Goal: Information Seeking & Learning: Learn about a topic

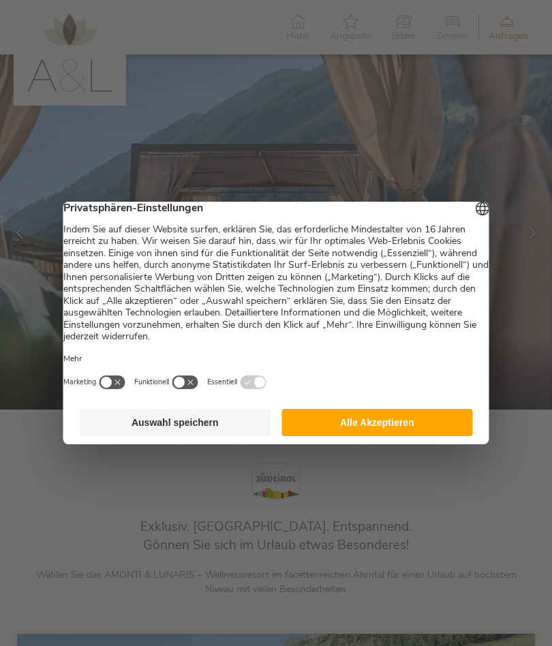
click at [339, 431] on button "Alle Akzeptieren" at bounding box center [376, 422] width 191 height 27
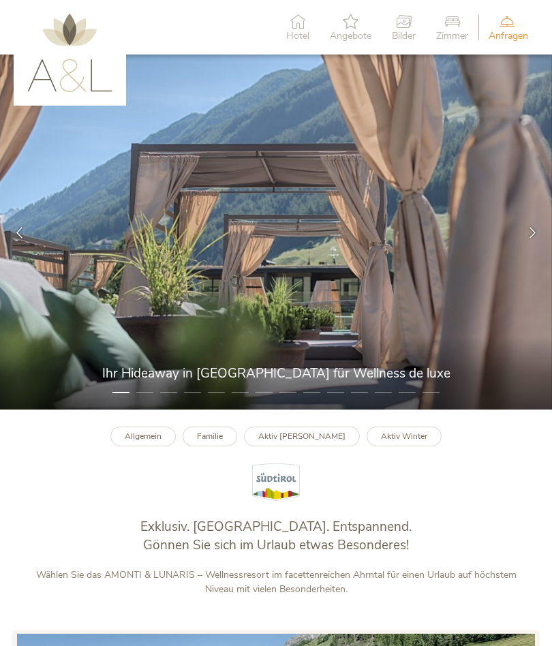
click at [86, 532] on h1 "Exklusiv. [GEOGRAPHIC_DATA]. Entspannend." at bounding box center [275, 527] width 497 height 18
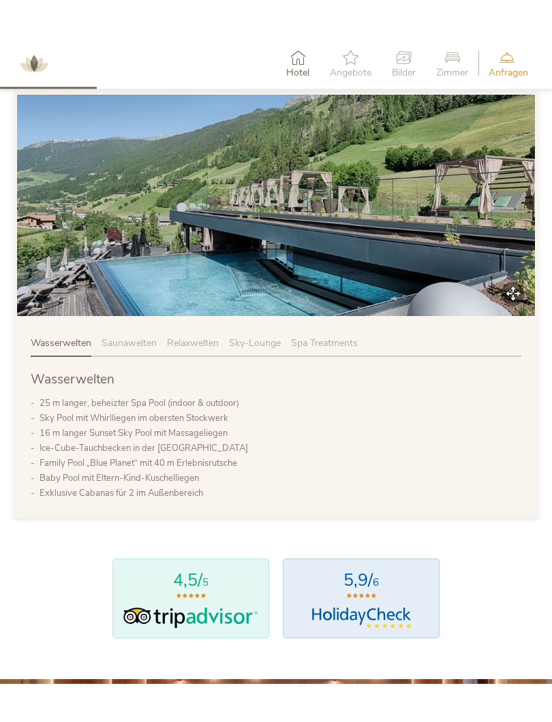
scroll to position [568, 0]
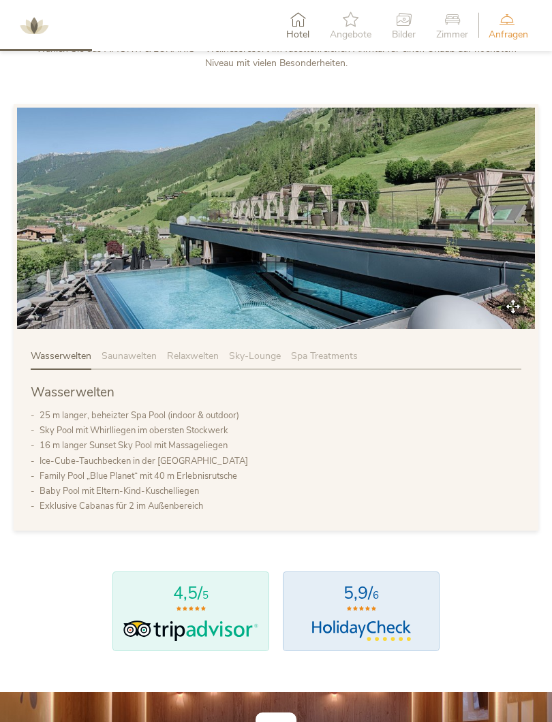
click at [134, 352] on span "Saunawelten" at bounding box center [129, 355] width 55 height 13
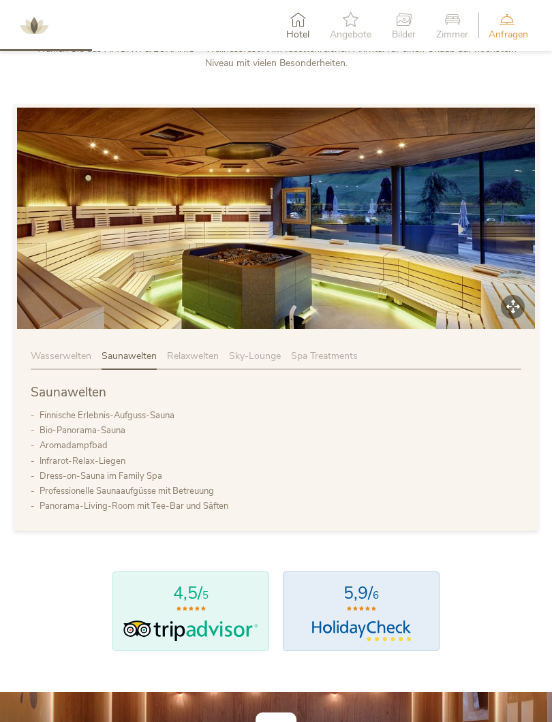
click at [193, 354] on span "Relaxwelten" at bounding box center [193, 355] width 52 height 13
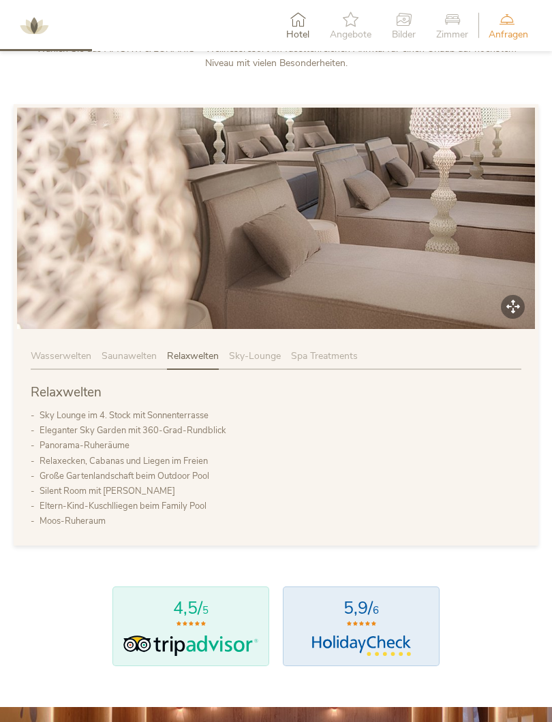
click at [258, 349] on span "Sky-Lounge" at bounding box center [255, 355] width 52 height 13
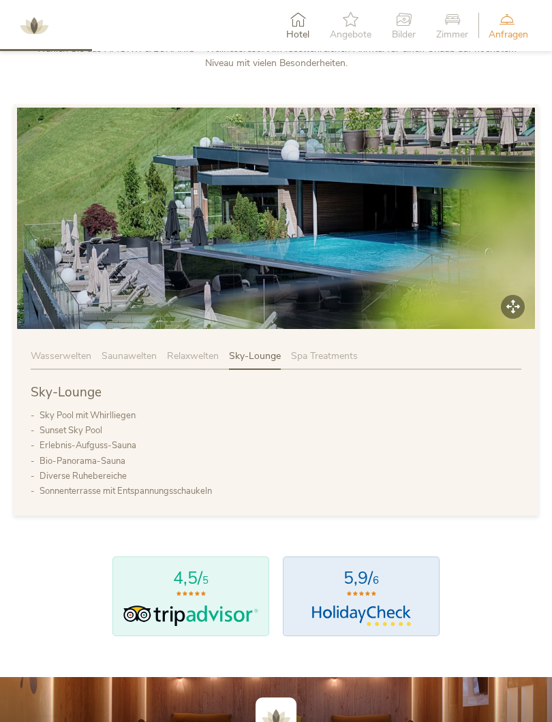
click at [336, 358] on span "Spa Treatments" at bounding box center [324, 355] width 67 height 13
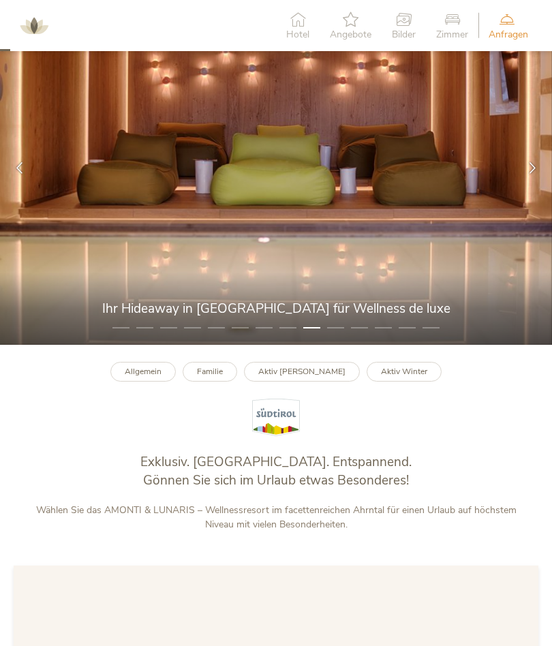
scroll to position [63, 0]
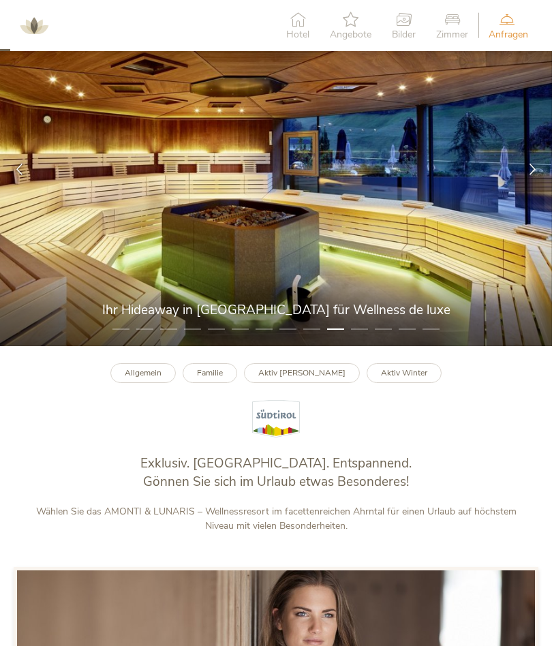
click at [156, 375] on b "Allgemein" at bounding box center [143, 372] width 37 height 11
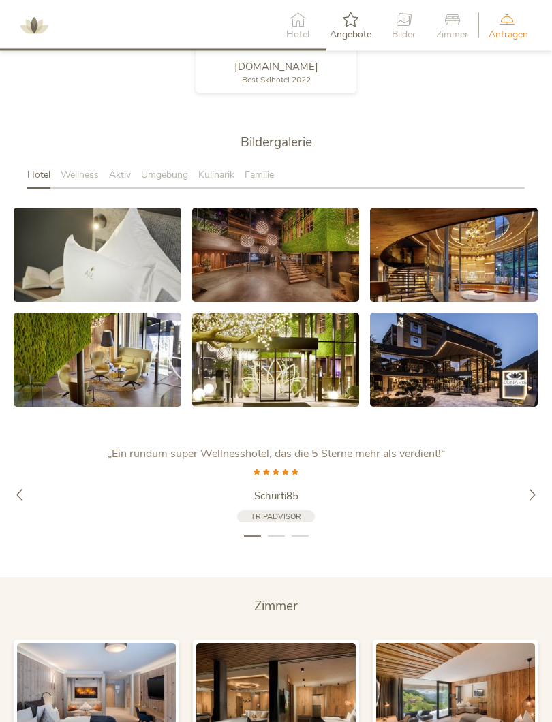
scroll to position [2083, 0]
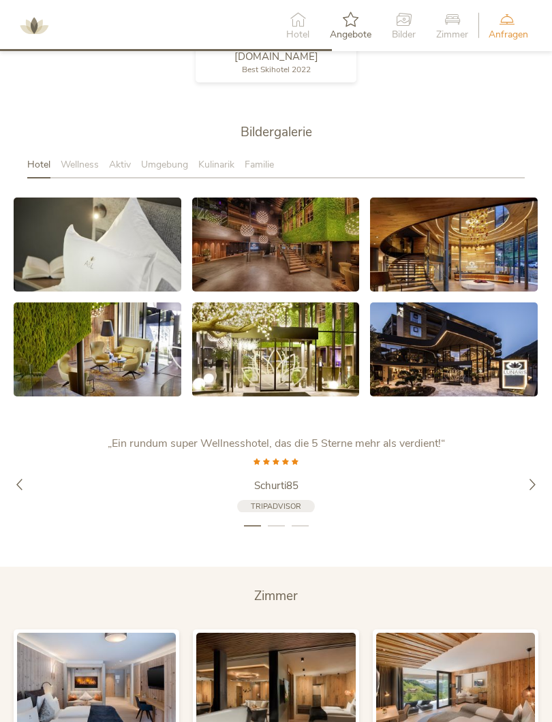
click at [91, 158] on span "Wellness" at bounding box center [80, 164] width 38 height 13
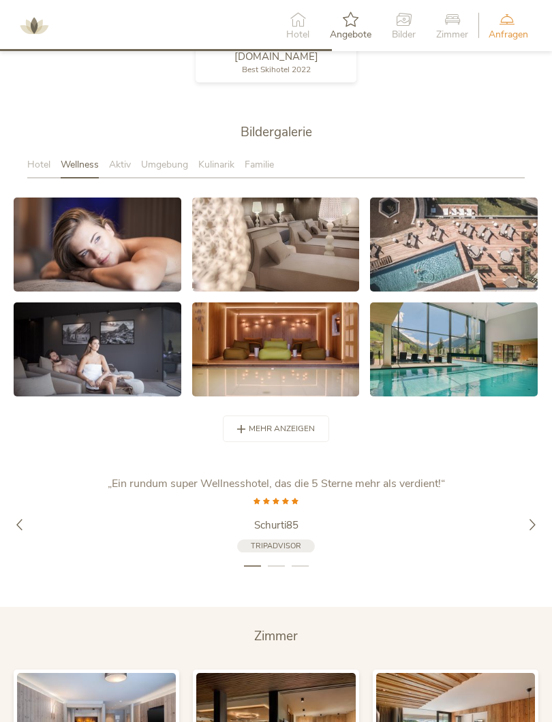
click at [272, 428] on div "mehr anzeigen weniger anzeigen" at bounding box center [276, 429] width 106 height 27
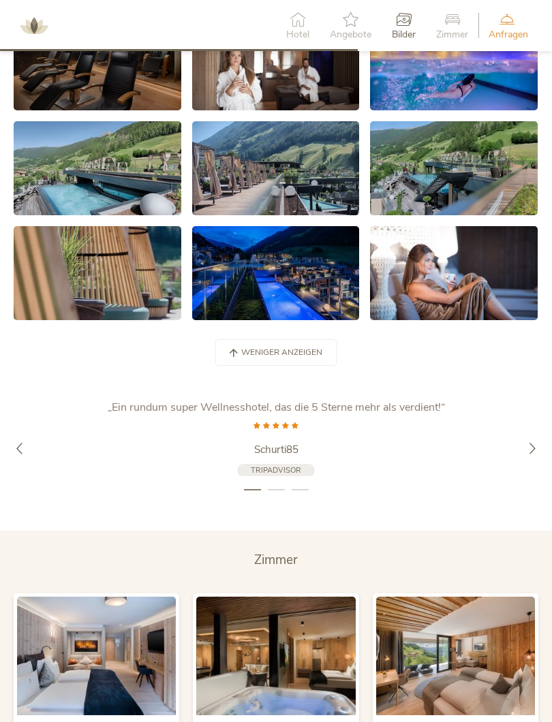
scroll to position [2474, 0]
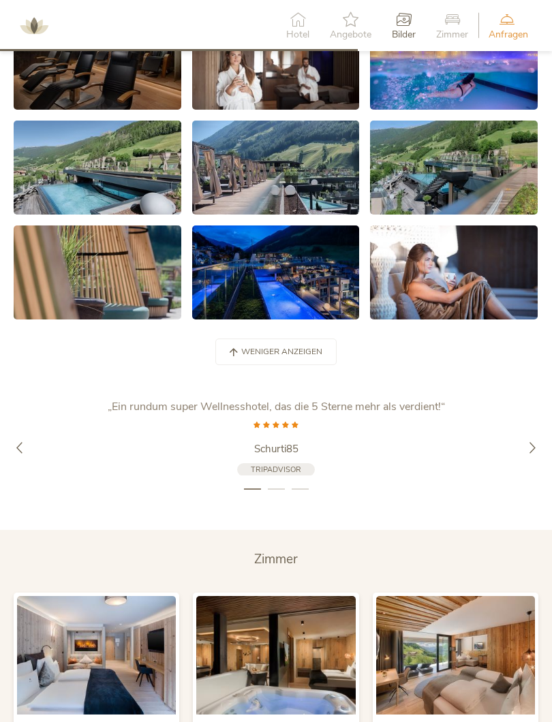
click at [240, 340] on div "mehr anzeigen weniger anzeigen" at bounding box center [275, 352] width 121 height 27
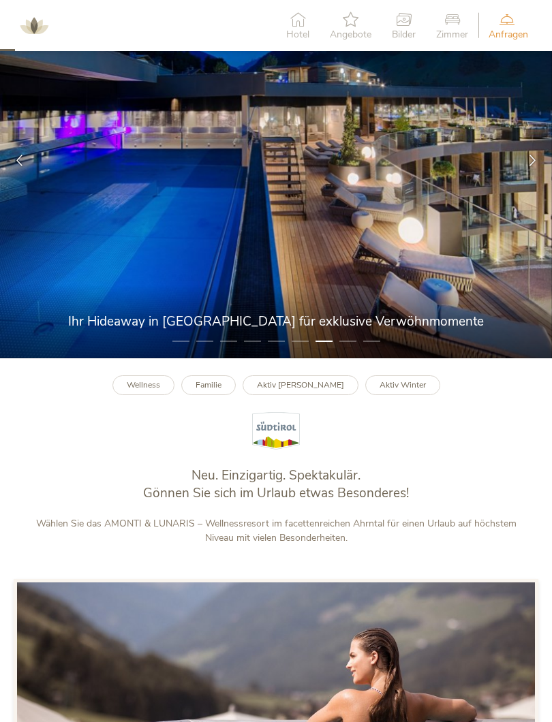
scroll to position [93, 0]
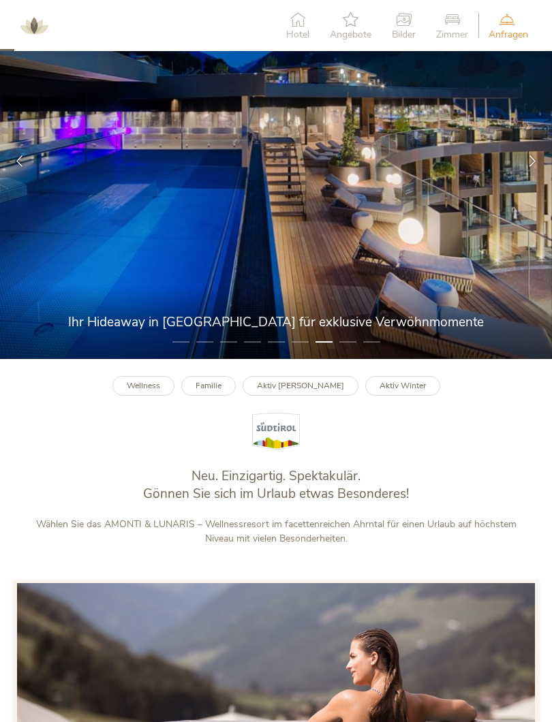
click at [396, 383] on b "Aktiv Winter" at bounding box center [402, 385] width 46 height 11
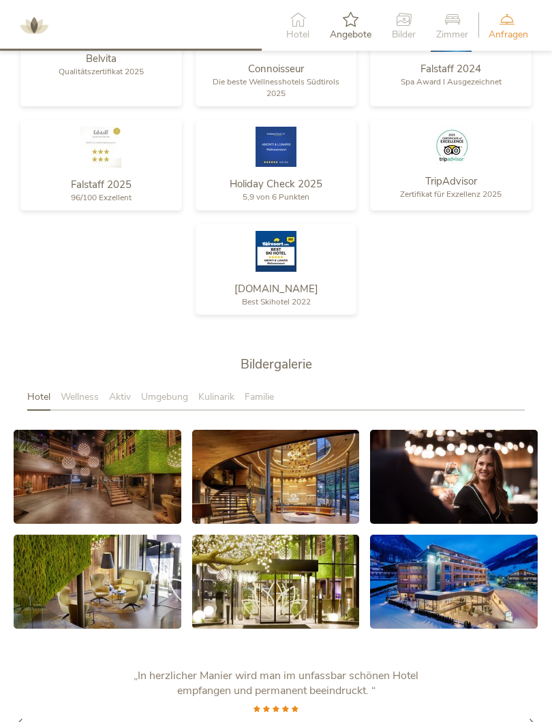
scroll to position [1473, 0]
click at [84, 391] on span "Wellness" at bounding box center [80, 396] width 38 height 13
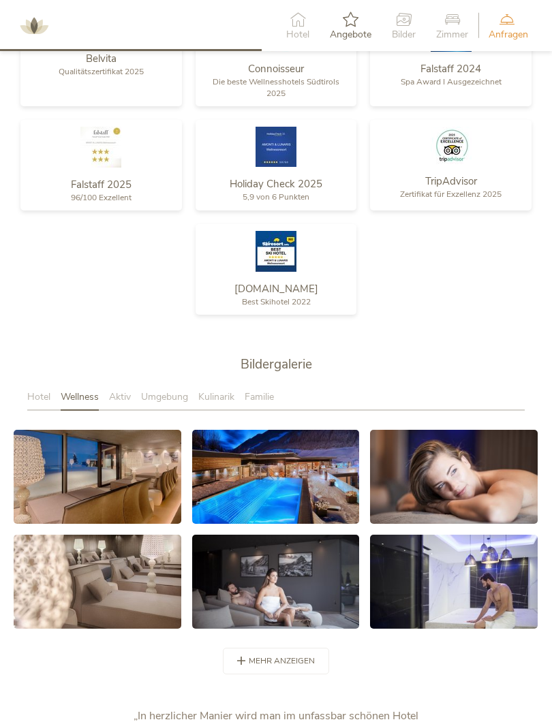
click at [121, 396] on span "Aktiv" at bounding box center [120, 396] width 22 height 13
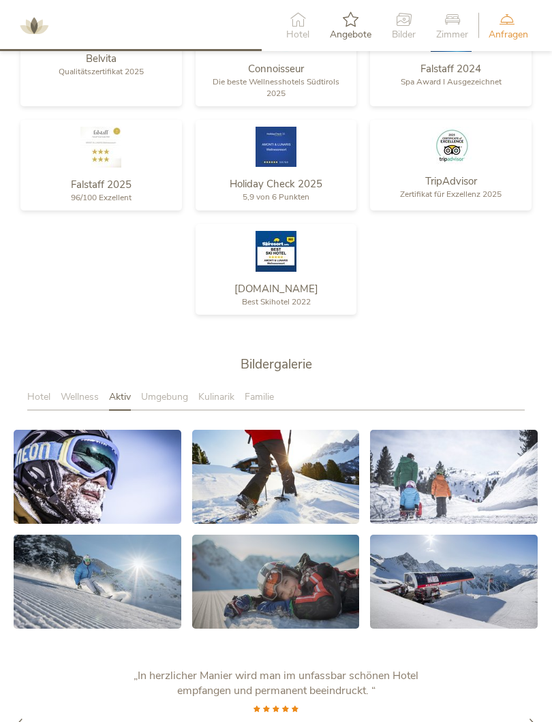
click at [167, 399] on div "Umgebung" at bounding box center [169, 400] width 57 height 20
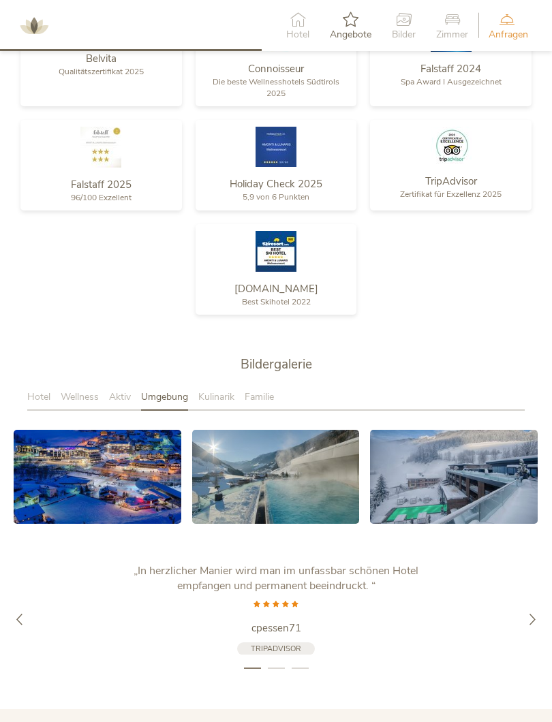
click at [218, 395] on span "Kulinarik" at bounding box center [216, 396] width 36 height 13
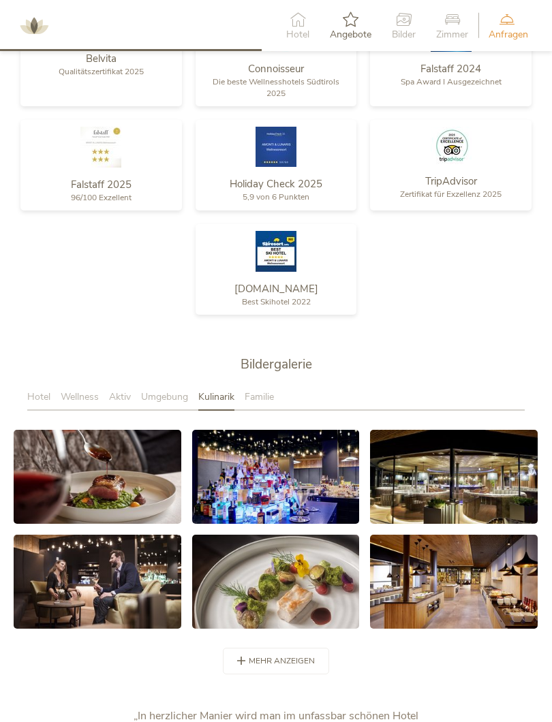
click at [271, 392] on span "Familie" at bounding box center [259, 396] width 29 height 13
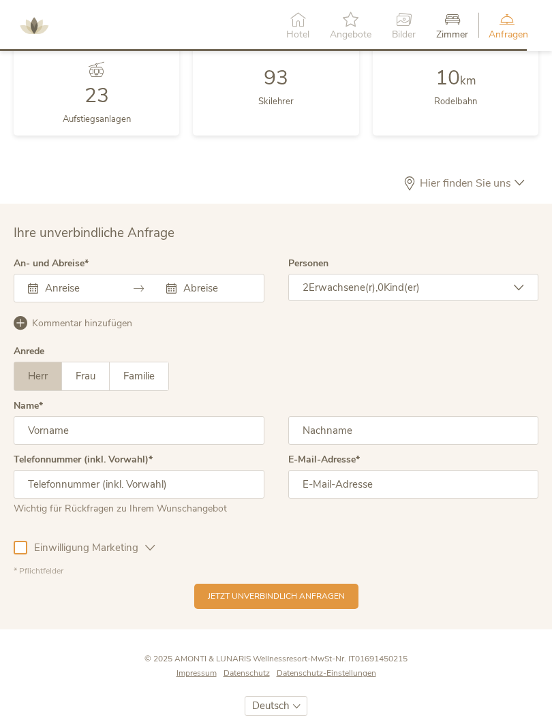
scroll to position [2996, 0]
click at [424, 177] on span "Hier finden Sie uns" at bounding box center [465, 182] width 98 height 11
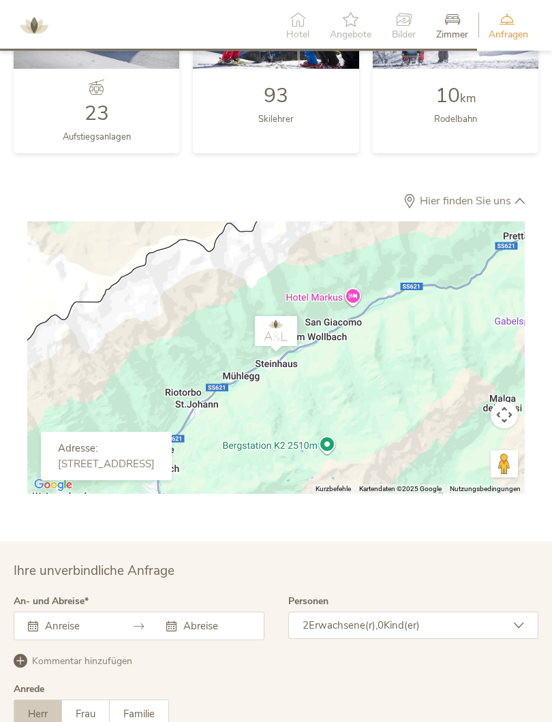
scroll to position [2975, 0]
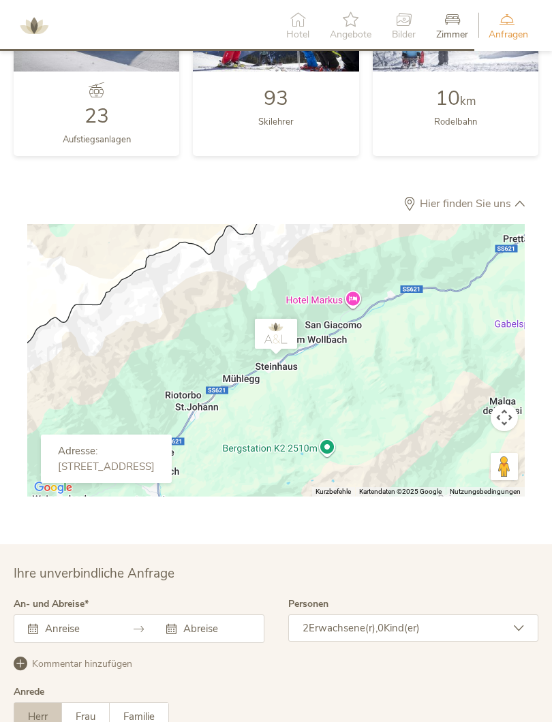
click at [90, 463] on div "[STREET_ADDRESS]" at bounding box center [106, 467] width 97 height 12
click at [147, 465] on div "[STREET_ADDRESS]" at bounding box center [106, 467] width 97 height 12
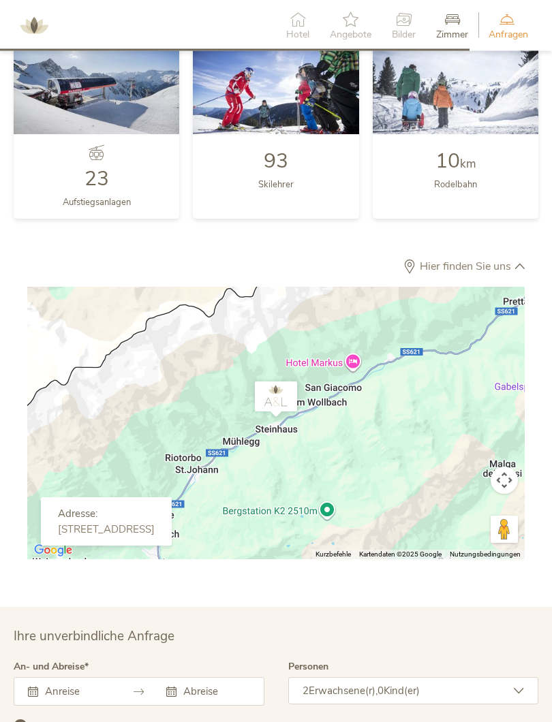
scroll to position [2905, 0]
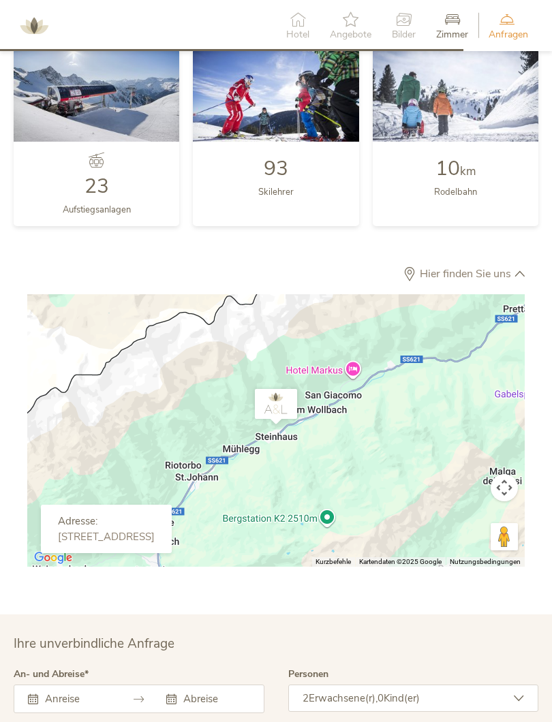
click at [227, 426] on div at bounding box center [275, 430] width 497 height 272
click at [413, 267] on icon at bounding box center [410, 274] width 14 height 14
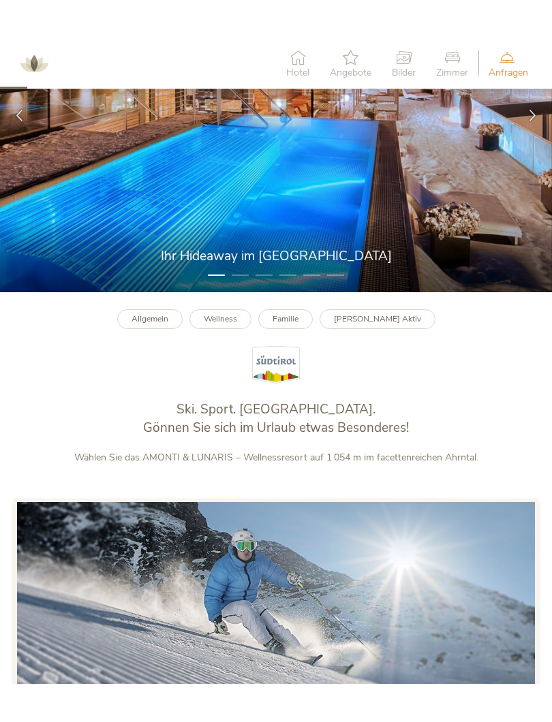
scroll to position [146, 0]
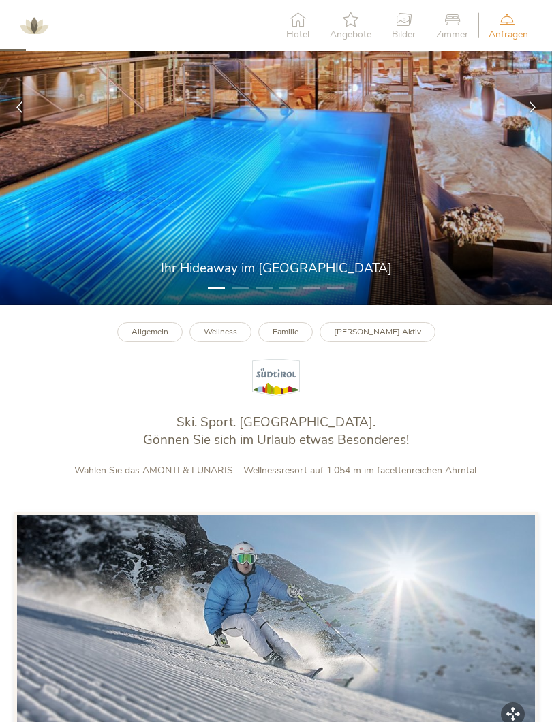
click at [235, 327] on b "Wellness" at bounding box center [220, 331] width 33 height 11
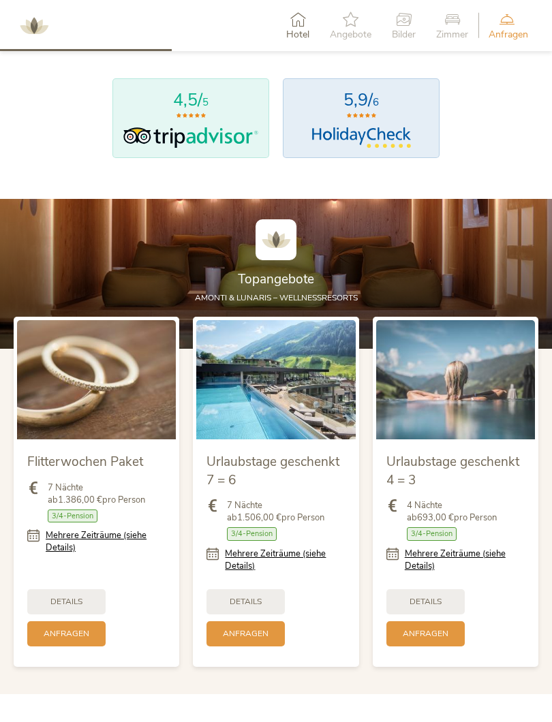
scroll to position [1062, 0]
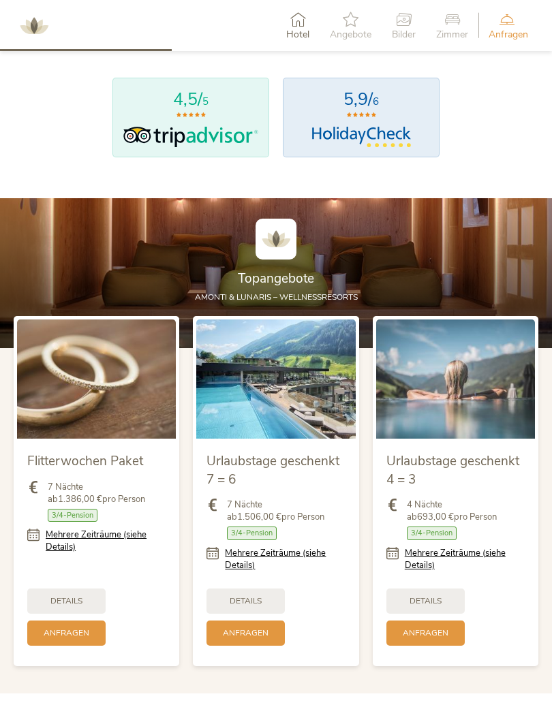
click at [429, 553] on link "Mehrere Zeiträume (siehe Details)" at bounding box center [465, 559] width 120 height 25
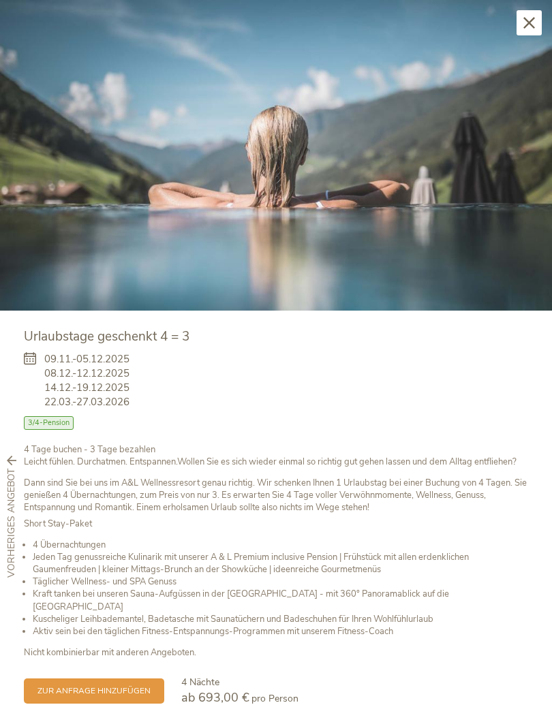
click at [522, 22] on div "Schließen" at bounding box center [528, 22] width 25 height 25
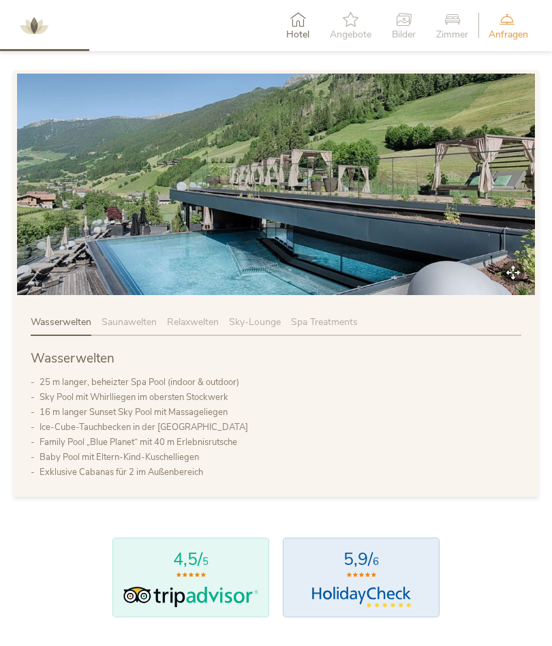
scroll to position [559, 0]
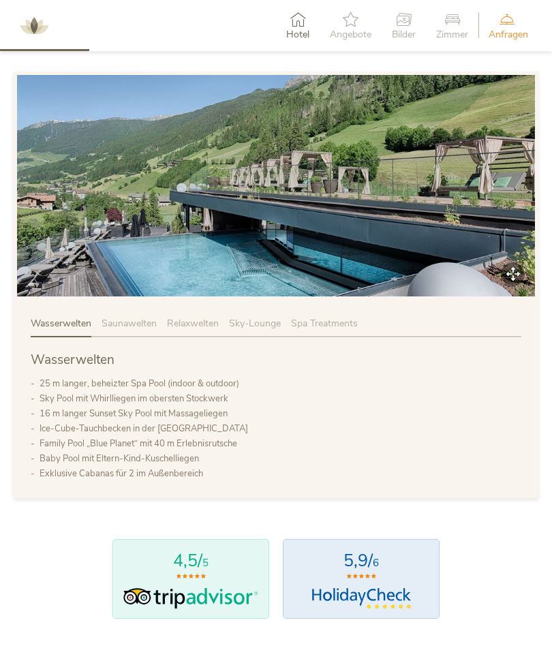
click at [211, 326] on span "Relaxwelten" at bounding box center [193, 323] width 52 height 13
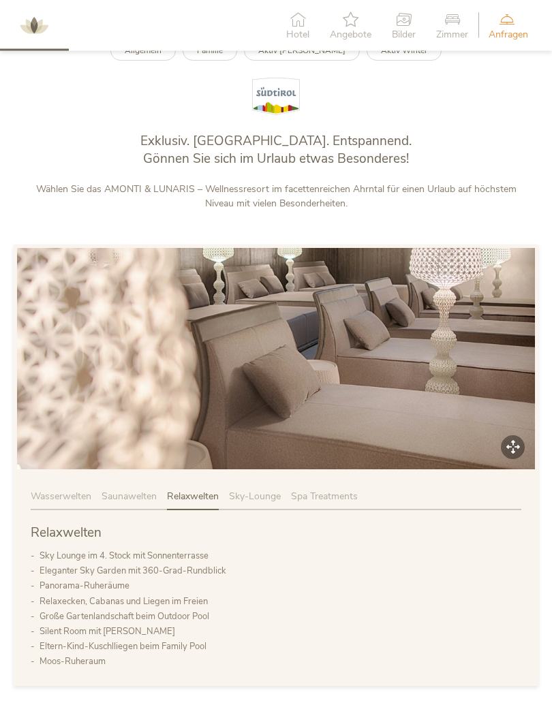
scroll to position [428, 0]
click at [258, 496] on span "Sky-Lounge" at bounding box center [255, 496] width 52 height 13
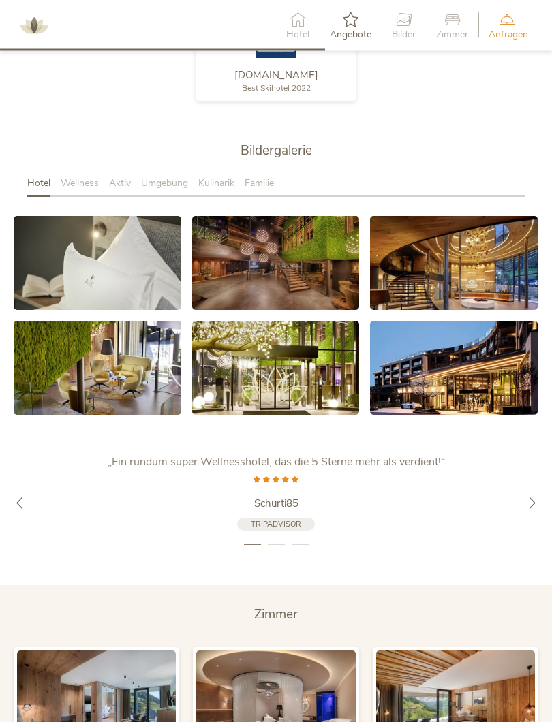
scroll to position [2041, 0]
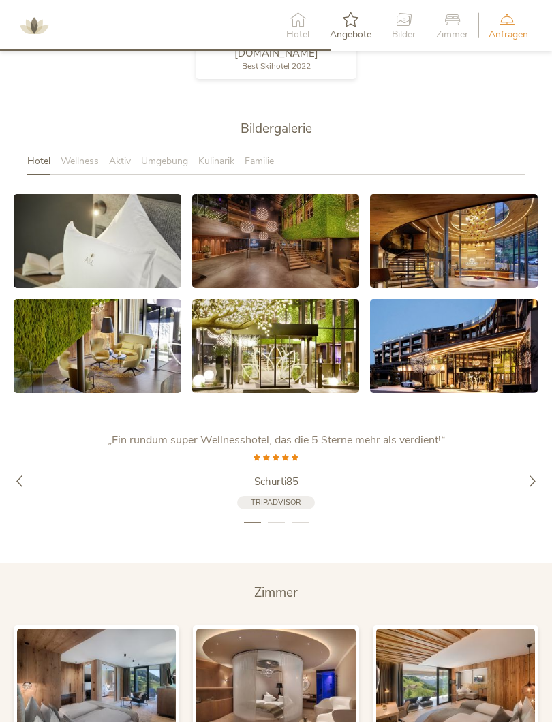
click at [87, 155] on span "Wellness" at bounding box center [80, 161] width 38 height 13
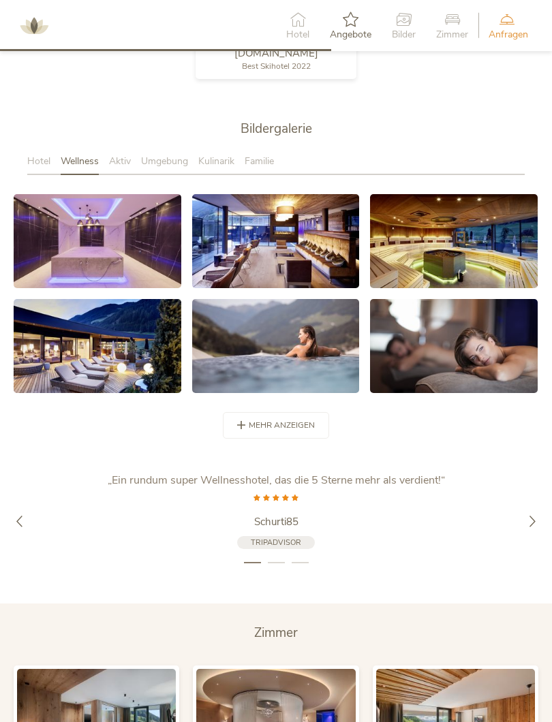
click at [274, 426] on div "mehr anzeigen weniger anzeigen" at bounding box center [276, 425] width 106 height 27
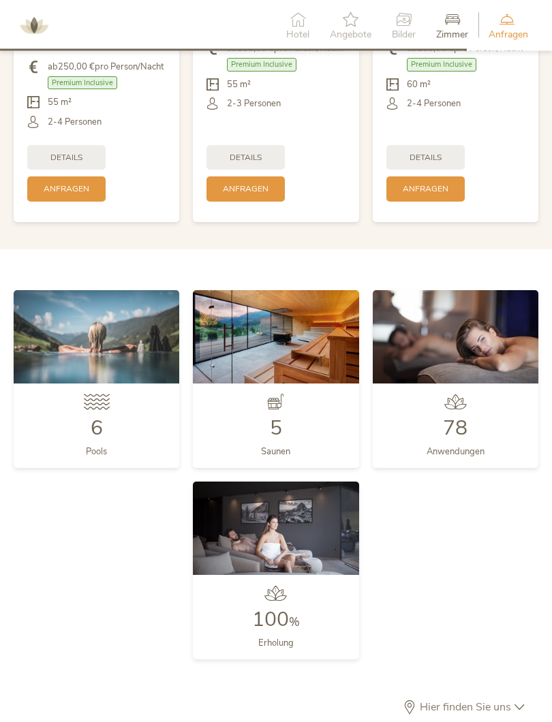
scroll to position [3564, 0]
click at [68, 414] on div "6 Pools" at bounding box center [97, 426] width 166 height 84
click at [82, 339] on img at bounding box center [97, 336] width 166 height 93
click at [84, 438] on div "6 Pools" at bounding box center [97, 426] width 166 height 84
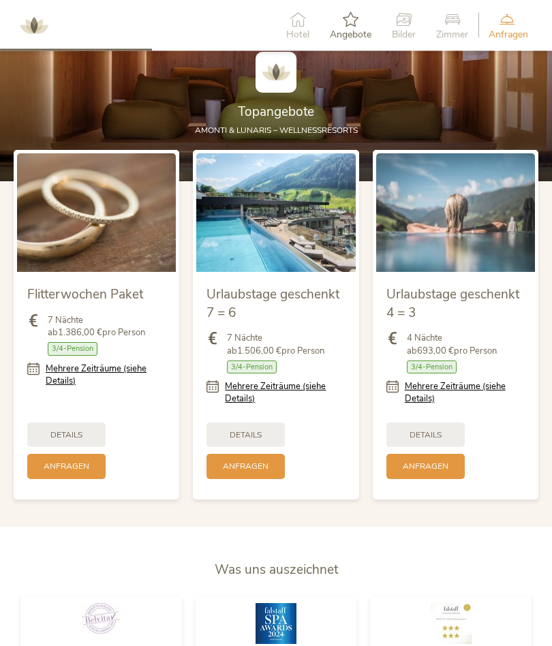
scroll to position [1170, 0]
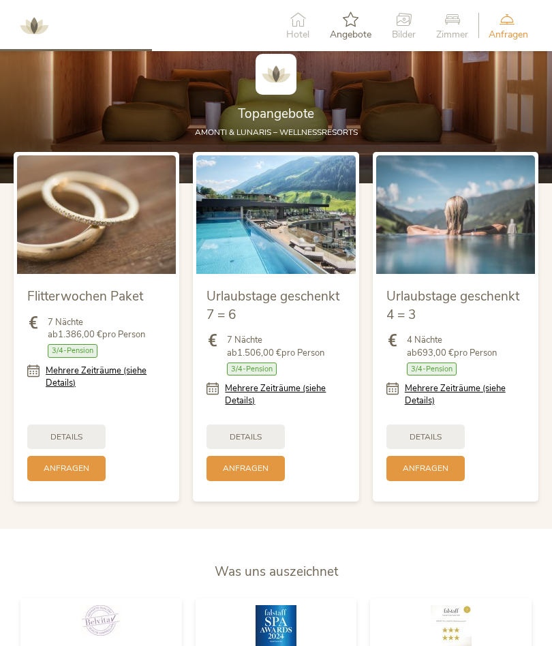
click at [422, 431] on span "Details" at bounding box center [425, 437] width 32 height 12
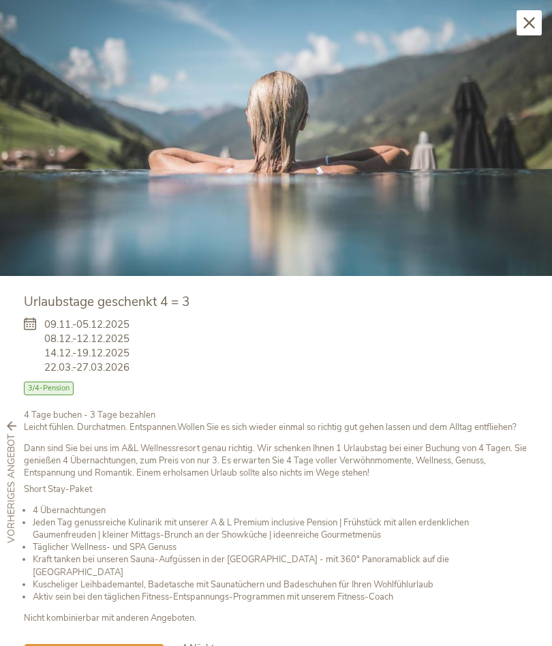
scroll to position [35, 0]
